Goal: Transaction & Acquisition: Purchase product/service

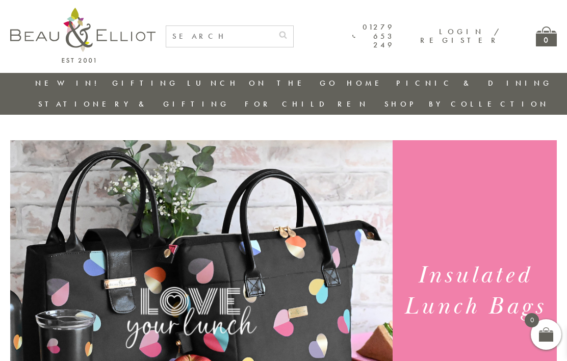
click at [536, 302] on div "Insulated Lunch Bags" at bounding box center [474, 293] width 164 height 160
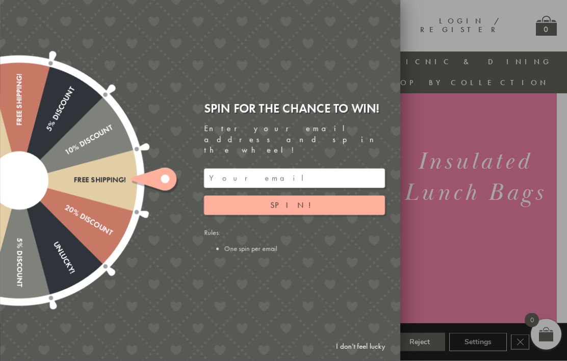
scroll to position [93, 0]
click at [457, 33] on div at bounding box center [283, 180] width 567 height 361
click at [366, 356] on link "I don't feel lucky" at bounding box center [360, 346] width 59 height 19
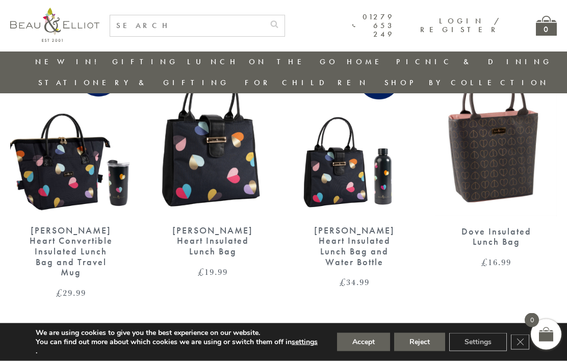
scroll to position [1511, 0]
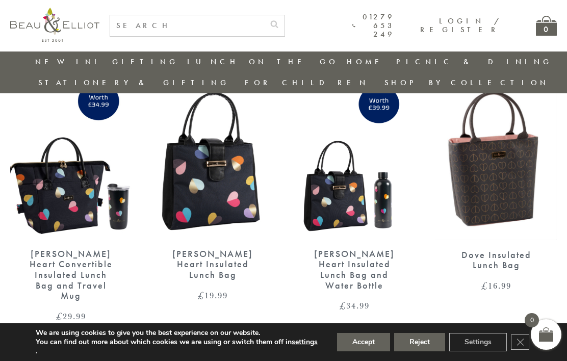
click at [293, 353] on link "→" at bounding box center [299, 361] width 16 height 16
click at [291, 353] on link "→" at bounding box center [299, 361] width 16 height 16
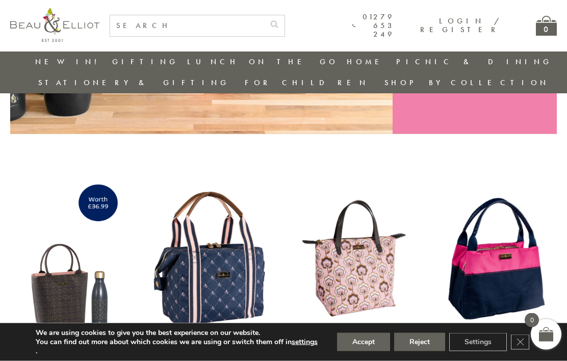
scroll to position [292, 0]
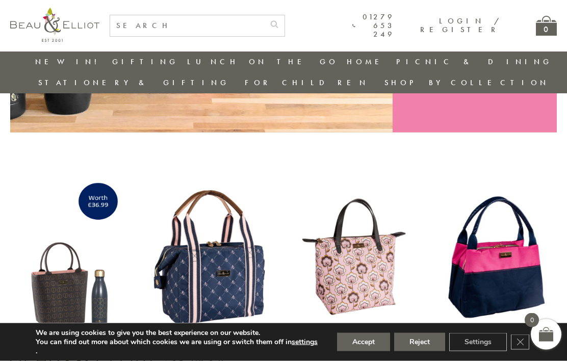
click at [62, 283] on img at bounding box center [70, 256] width 121 height 156
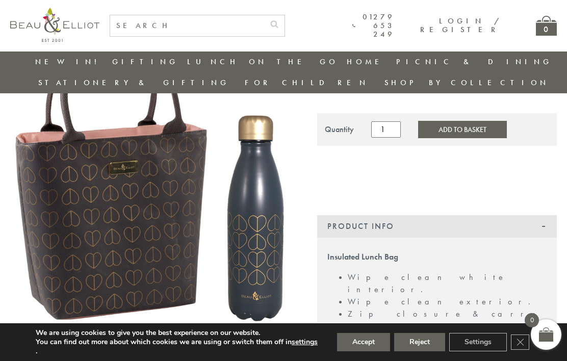
scroll to position [98, 0]
